Goal: Navigation & Orientation: Find specific page/section

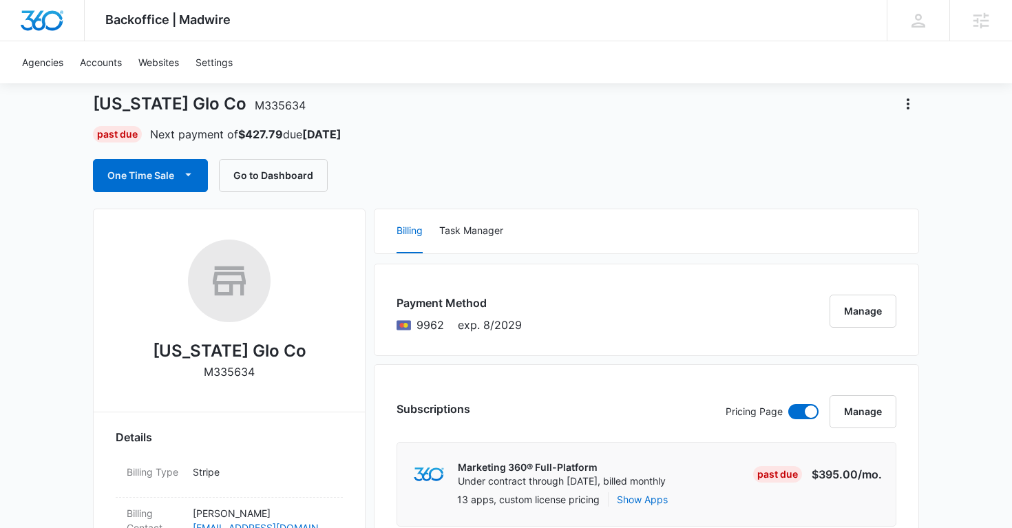
scroll to position [15, 0]
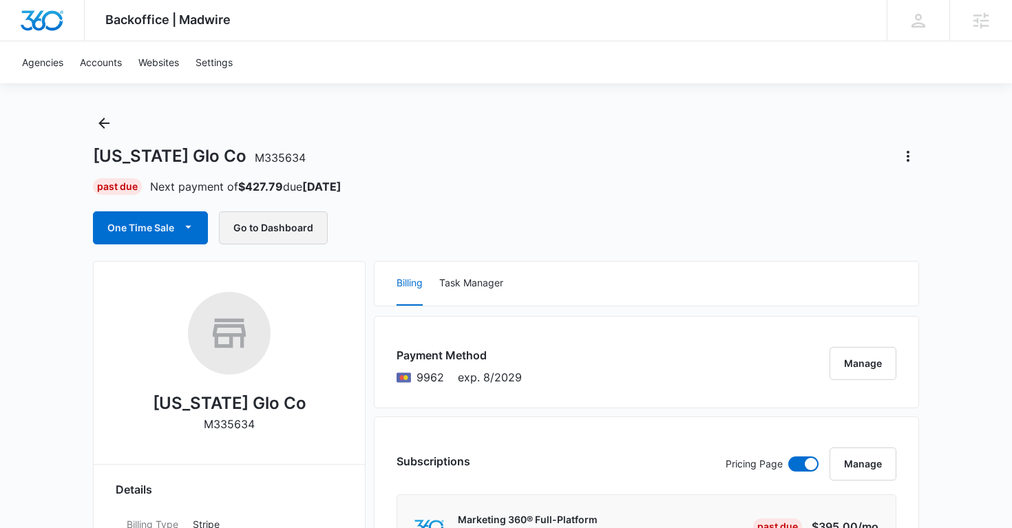
click at [293, 227] on button "Go to Dashboard" at bounding box center [273, 227] width 109 height 33
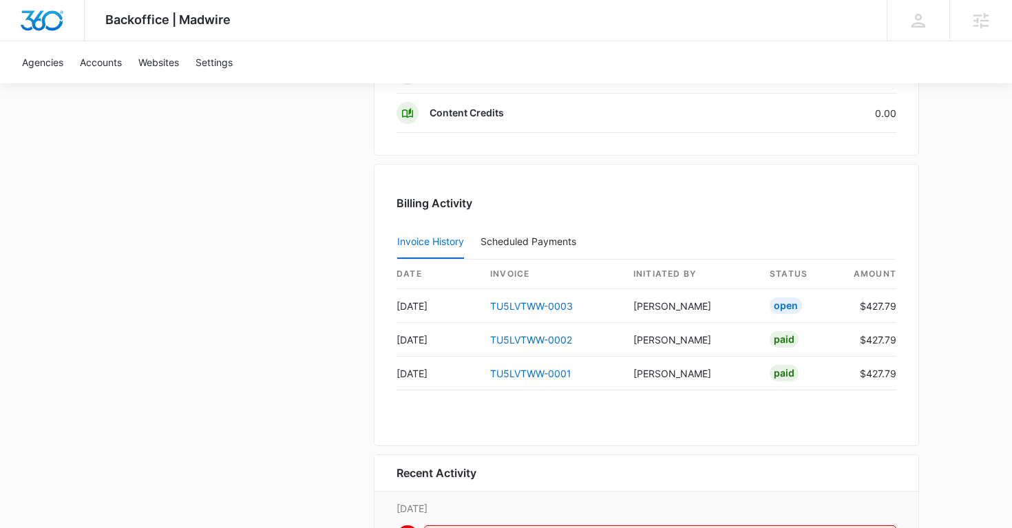
scroll to position [1277, 0]
click at [499, 310] on link "TU5LVTWW-0003" at bounding box center [531, 307] width 83 height 12
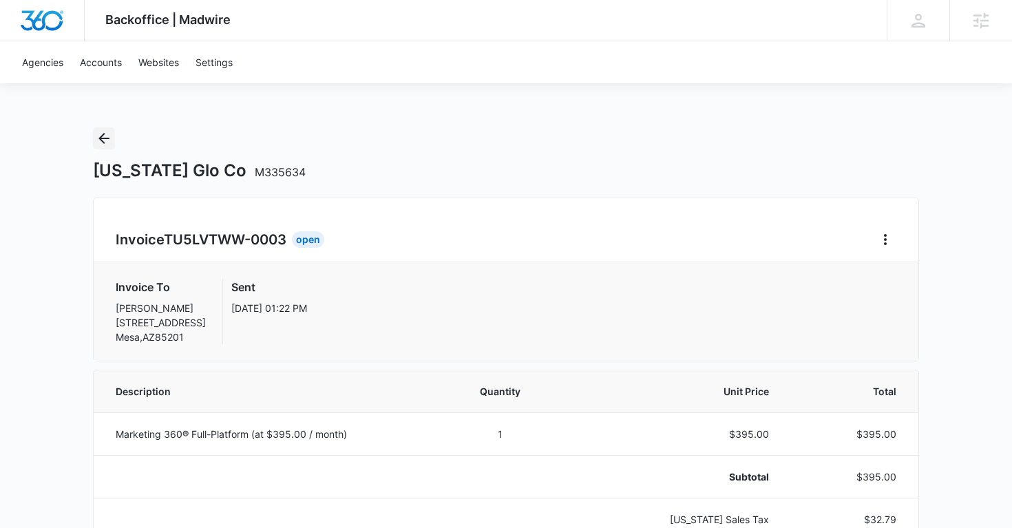
click at [104, 141] on icon "Back" at bounding box center [104, 138] width 17 height 17
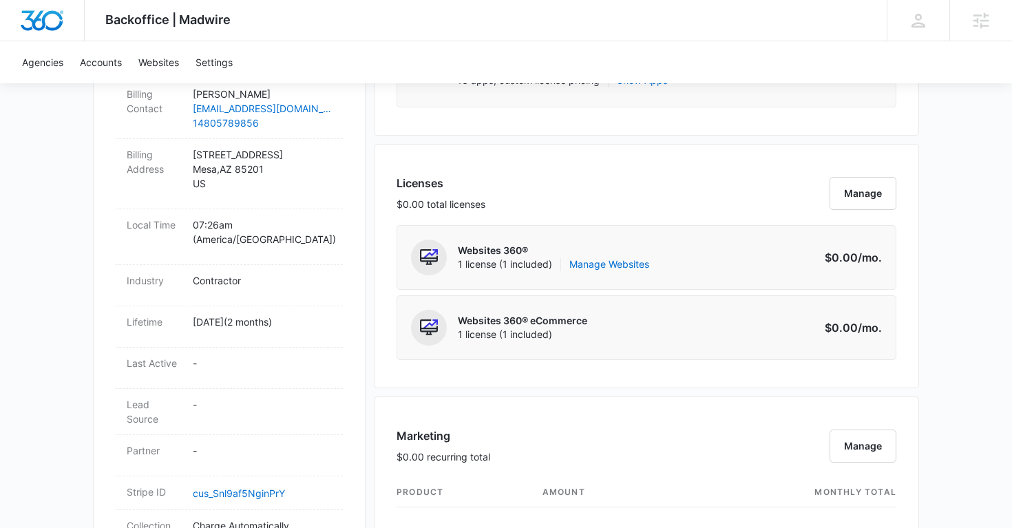
scroll to position [481, 0]
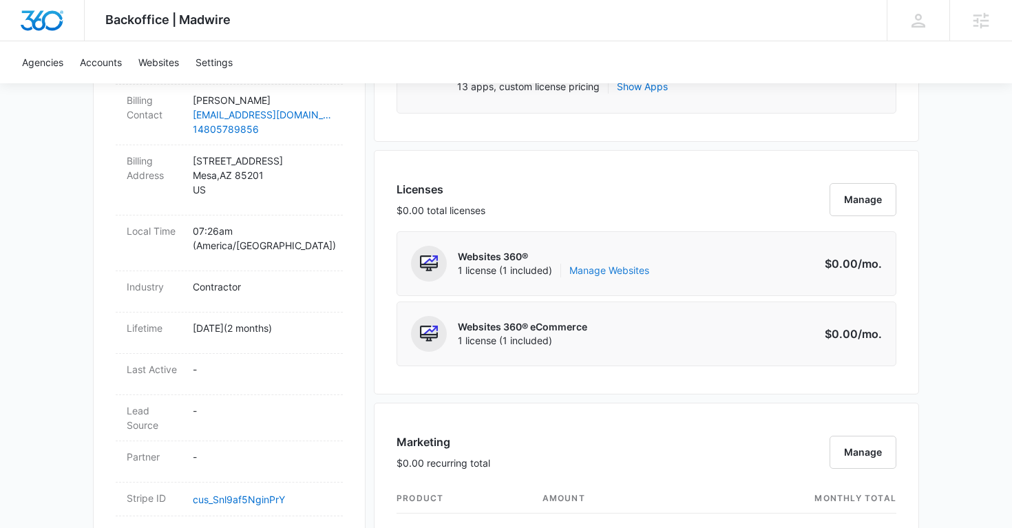
click at [631, 273] on link "Manage Websites" at bounding box center [610, 271] width 80 height 14
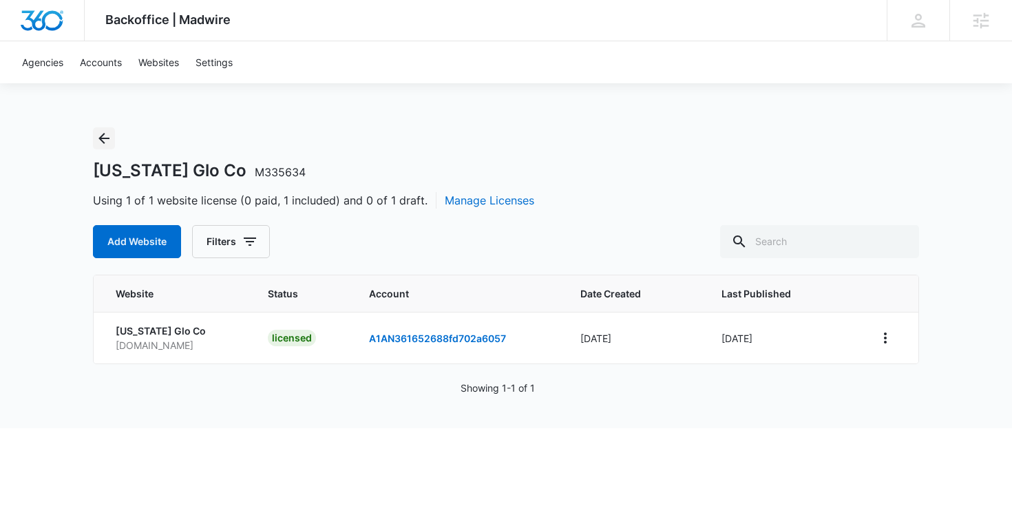
click at [108, 143] on icon "Back" at bounding box center [104, 138] width 17 height 17
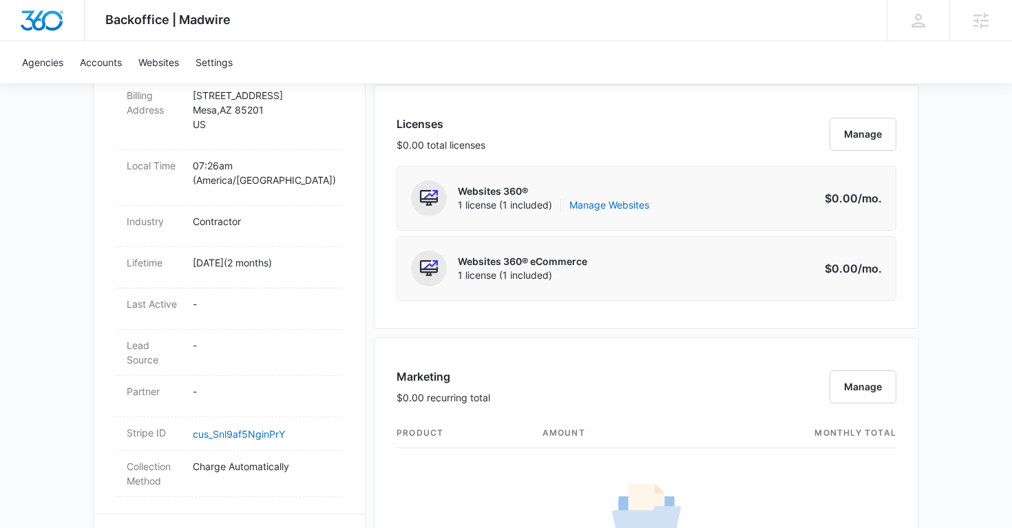
scroll to position [545, 0]
click at [623, 205] on link "Manage Websites" at bounding box center [610, 206] width 80 height 14
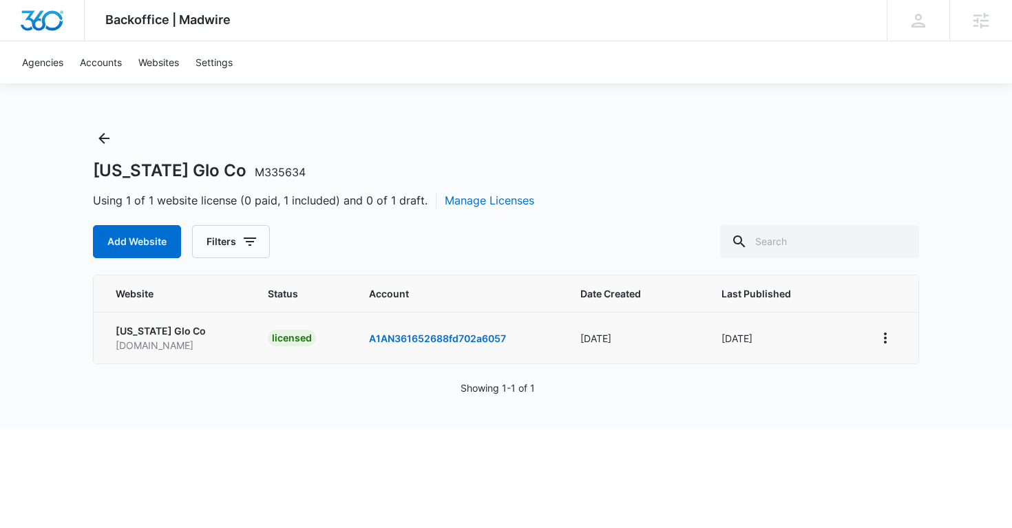
click at [145, 351] on p "arizonagloco.com" at bounding box center [175, 345] width 119 height 14
copy p "arizonagloco.com"
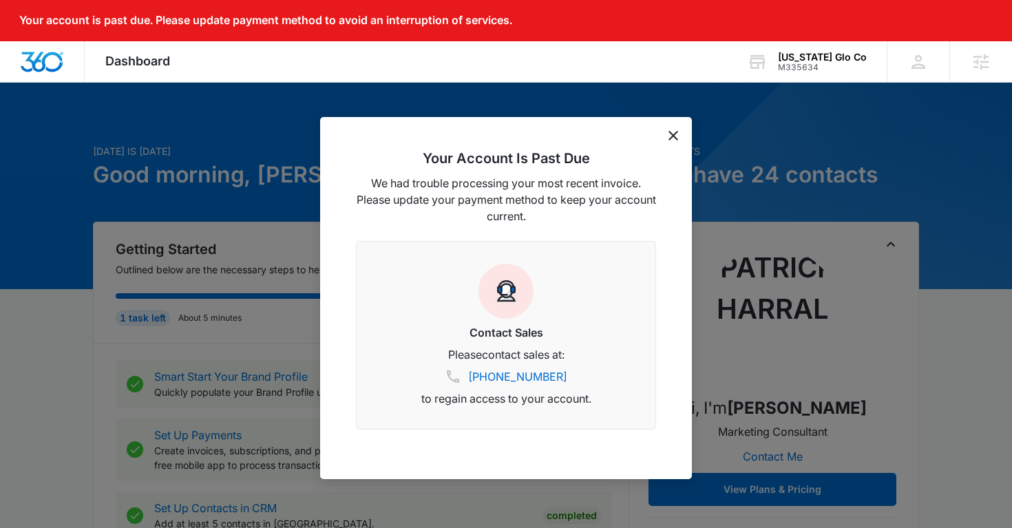
click at [673, 135] on icon "dismiss this dialog" at bounding box center [674, 136] width 10 height 10
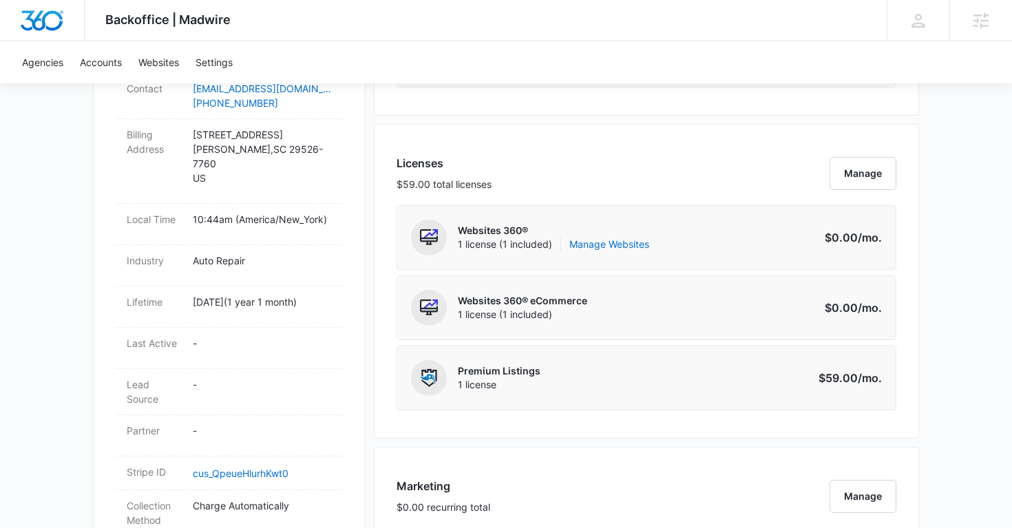
scroll to position [505, 0]
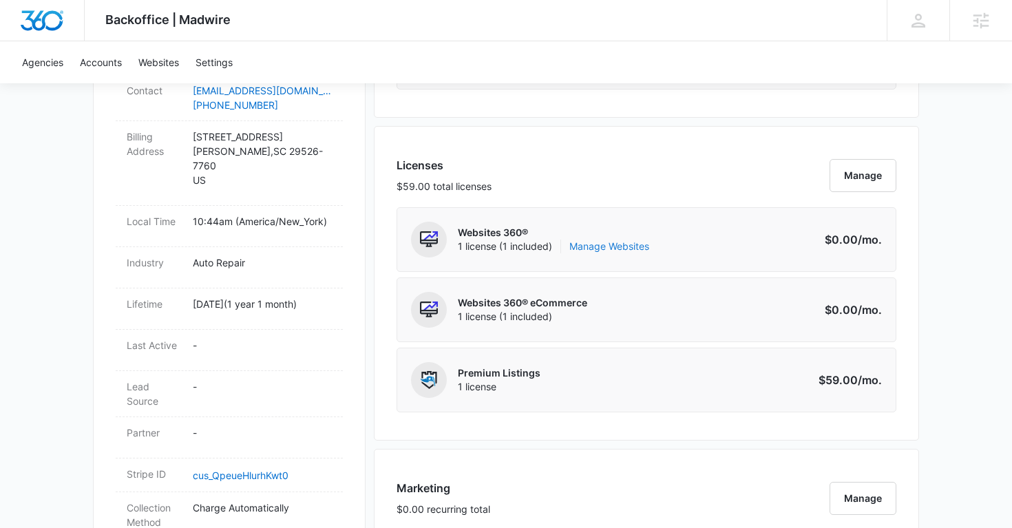
click at [591, 250] on link "Manage Websites" at bounding box center [610, 247] width 80 height 14
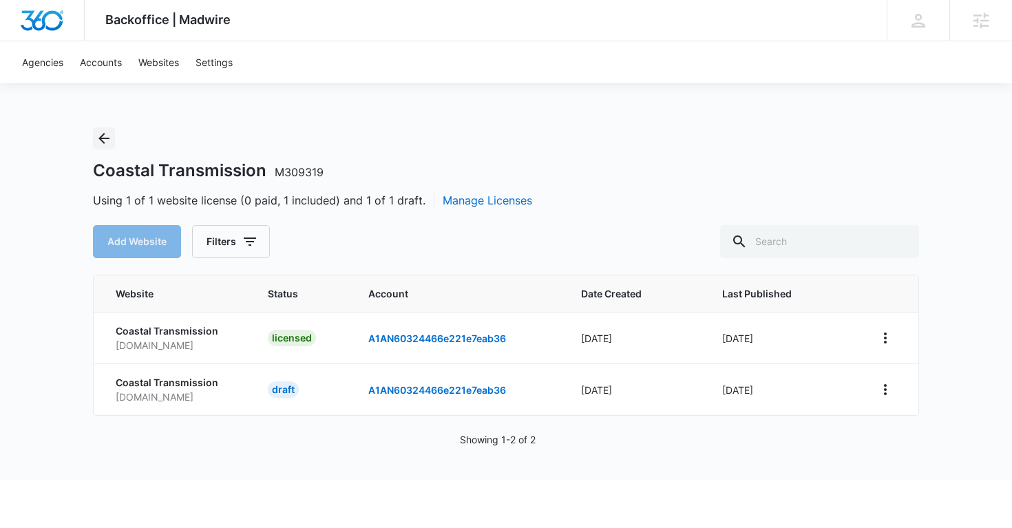
click at [103, 133] on icon "Back" at bounding box center [103, 138] width 11 height 11
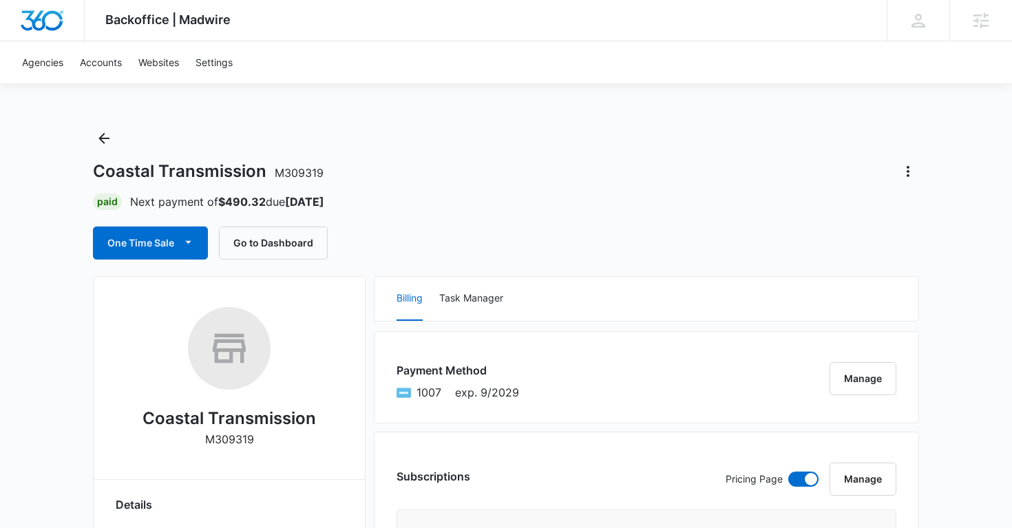
click at [237, 439] on p "M309319" at bounding box center [229, 439] width 49 height 17
copy p "M309319"
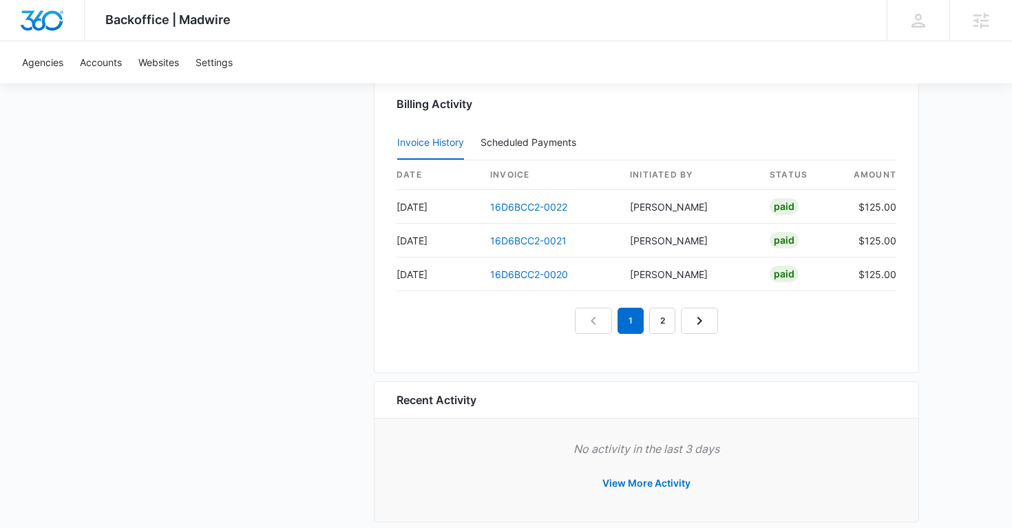
scroll to position [1288, 0]
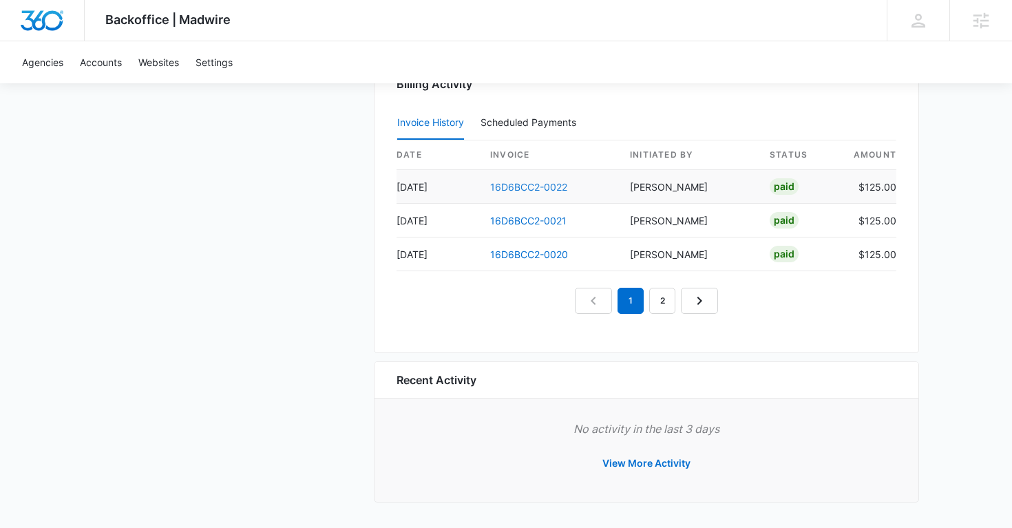
click at [515, 183] on link "16D6BCC2-0022" at bounding box center [528, 187] width 77 height 12
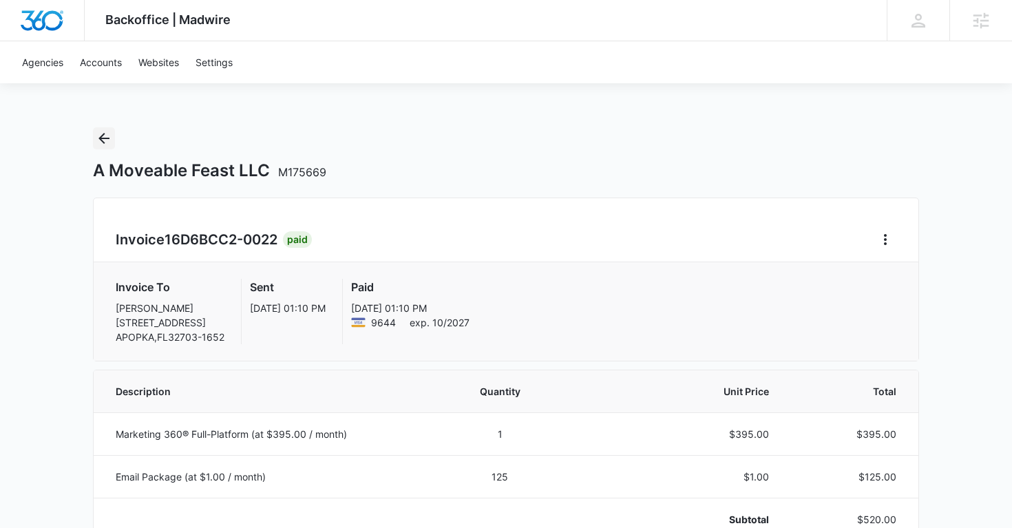
click at [102, 140] on icon "Back" at bounding box center [103, 138] width 11 height 11
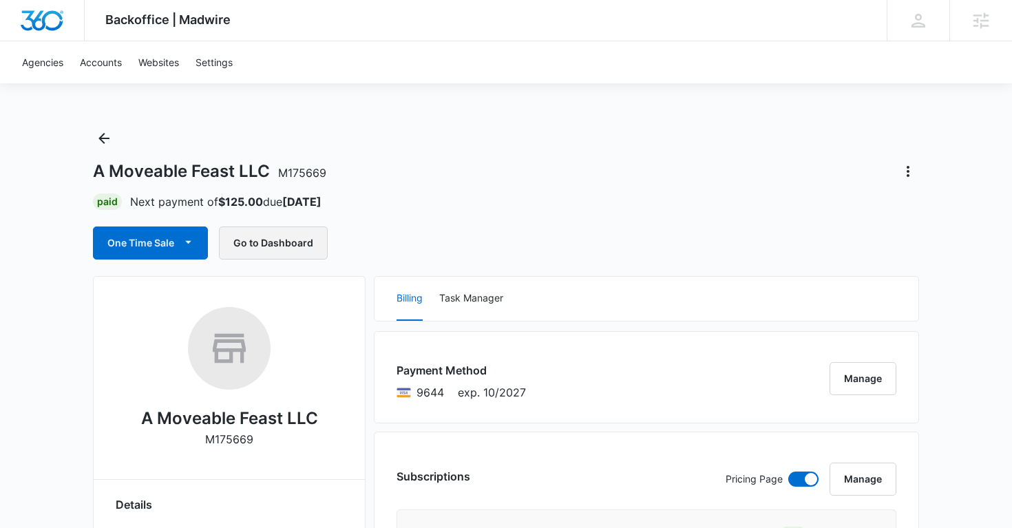
click at [266, 253] on button "Go to Dashboard" at bounding box center [273, 243] width 109 height 33
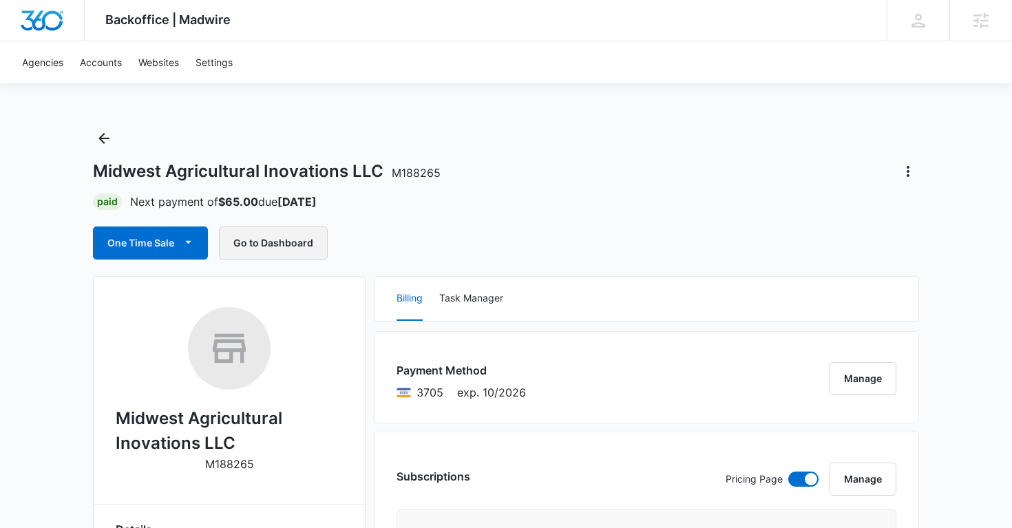
click at [284, 232] on button "Go to Dashboard" at bounding box center [273, 243] width 109 height 33
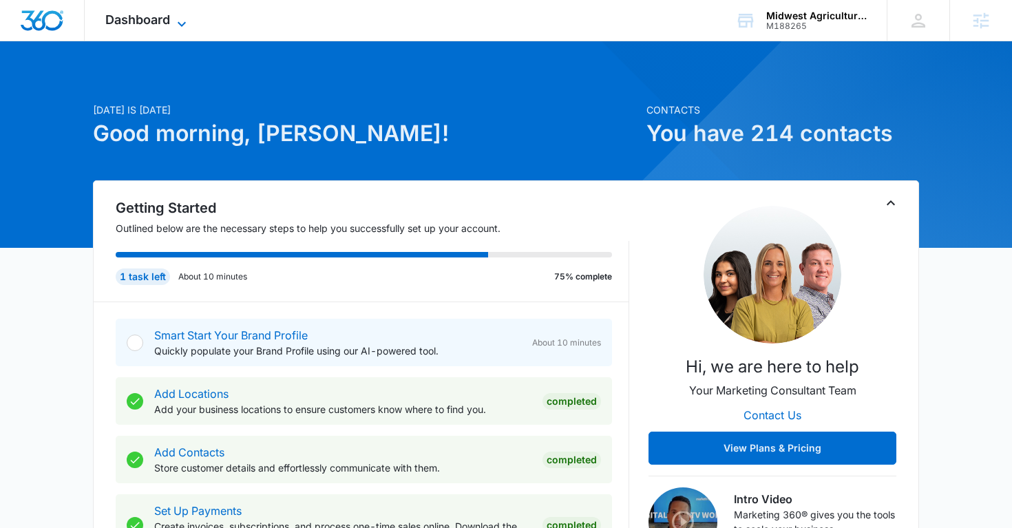
click at [176, 17] on icon at bounding box center [182, 24] width 17 height 17
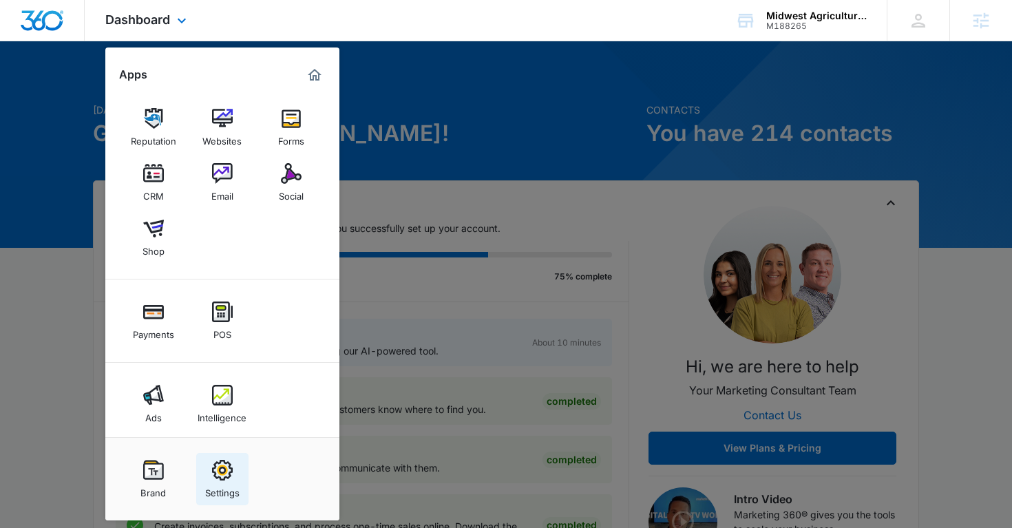
click at [233, 460] on link "Settings" at bounding box center [222, 479] width 52 height 52
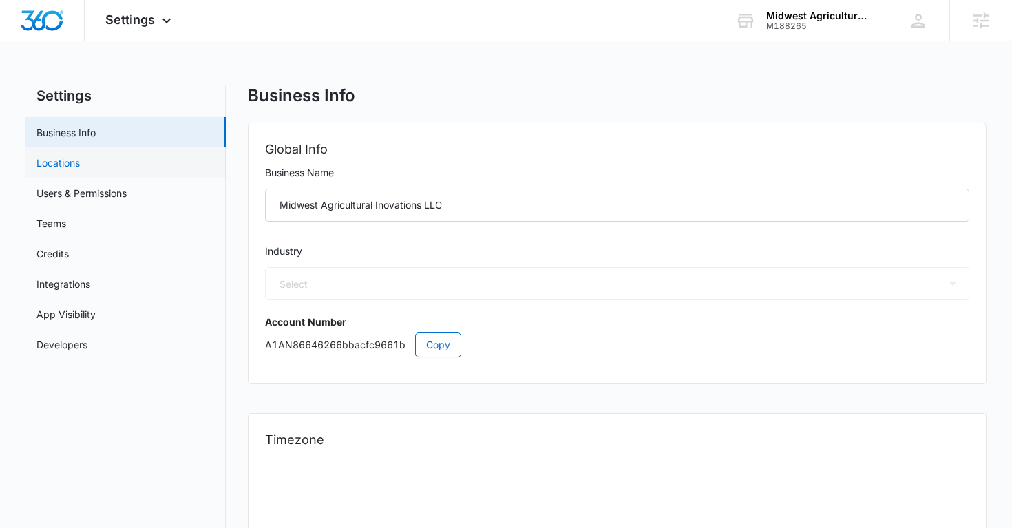
select select "53"
select select "US"
select select "America/Chicago"
click at [74, 200] on link "Users & Permissions" at bounding box center [81, 193] width 90 height 14
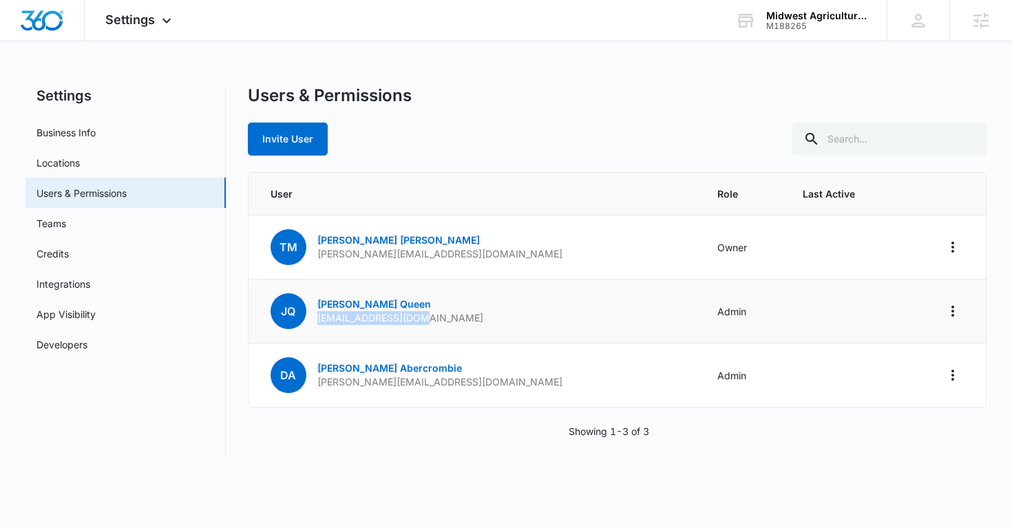
drag, startPoint x: 433, startPoint y: 318, endPoint x: 313, endPoint y: 323, distance: 119.9
click at [313, 323] on td "JQ Jerica Queen jqueen@mwagpros.com" at bounding box center [475, 312] width 452 height 64
copy p "jqueen@mwagpros.com"
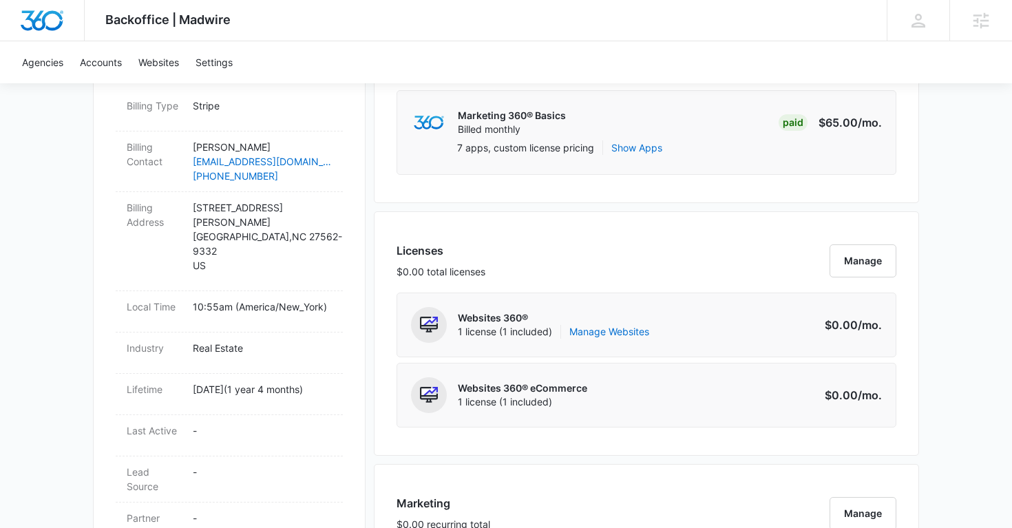
scroll to position [435, 0]
click at [630, 333] on link "Manage Websites" at bounding box center [610, 331] width 80 height 14
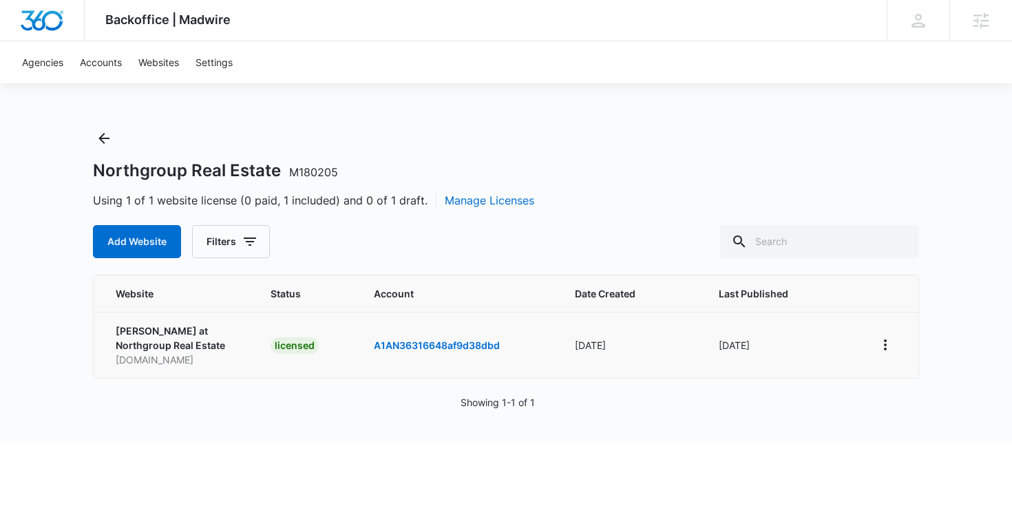
click at [173, 362] on p "martinjburkerealtor.com" at bounding box center [177, 360] width 122 height 14
copy p "martinjburkerealtor.com"
click at [113, 147] on button "Back" at bounding box center [104, 138] width 22 height 22
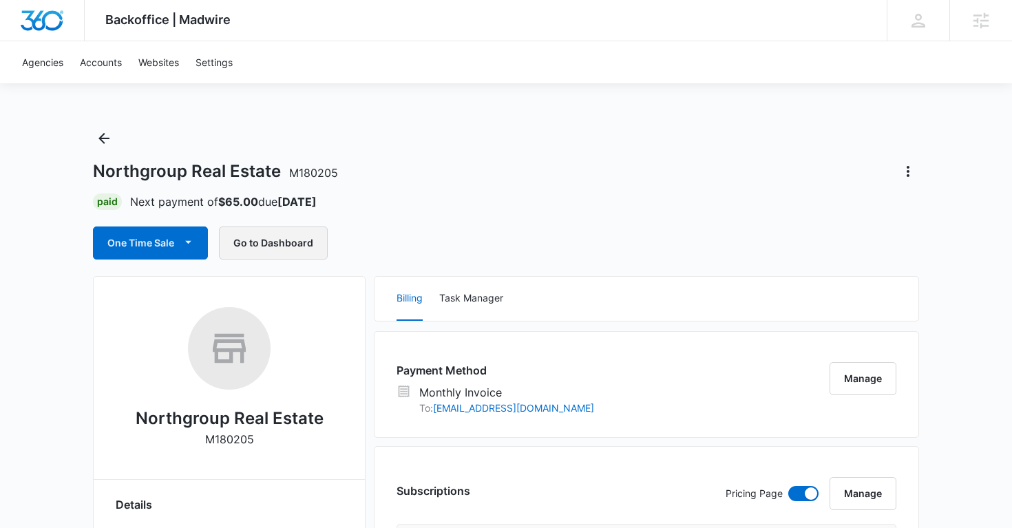
click at [289, 240] on button "Go to Dashboard" at bounding box center [273, 243] width 109 height 33
